Goal: Transaction & Acquisition: Book appointment/travel/reservation

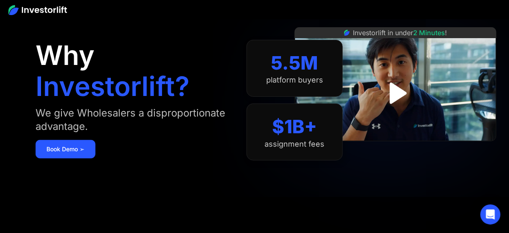
scroll to position [18, 0]
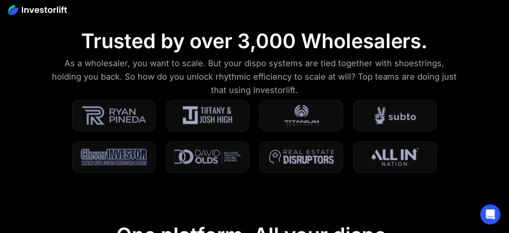
click at [32, 131] on section "Trusted by over 3,000 Wholesalers. As a wholesaler, you want to scale. But your…" at bounding box center [254, 106] width 509 height 194
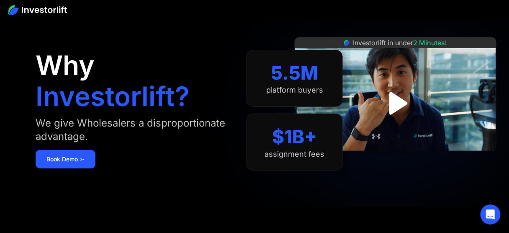
scroll to position [0, 0]
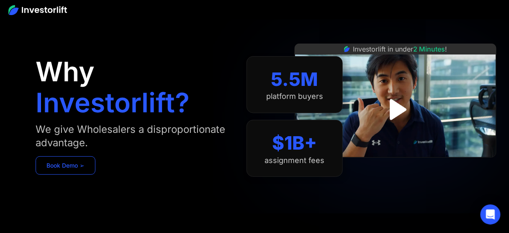
click at [57, 166] on link "Book Demo ➢" at bounding box center [66, 165] width 60 height 18
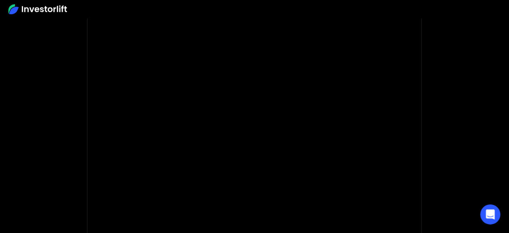
scroll to position [148, 0]
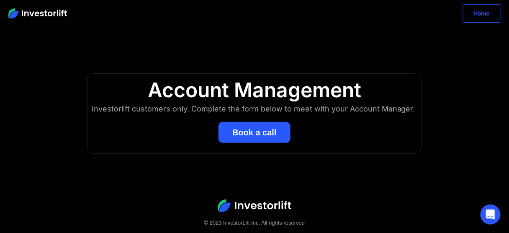
click at [484, 11] on link "Home" at bounding box center [482, 13] width 38 height 18
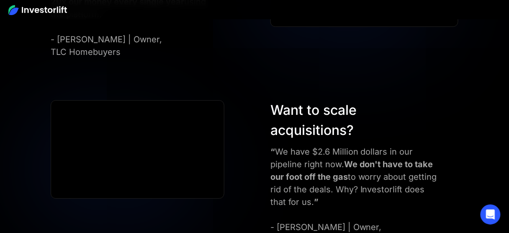
scroll to position [3040, 0]
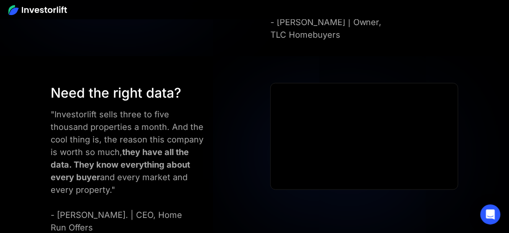
scroll to position [3244, 0]
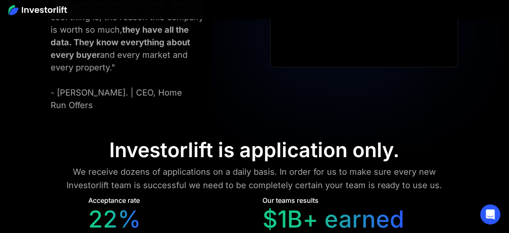
scroll to position [3372, 0]
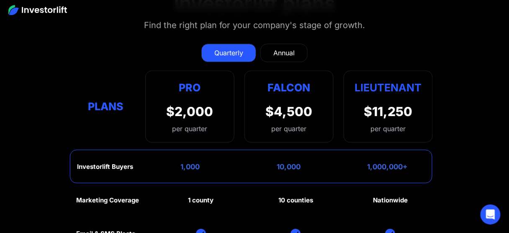
scroll to position [3677, 0]
